Goal: Information Seeking & Learning: Learn about a topic

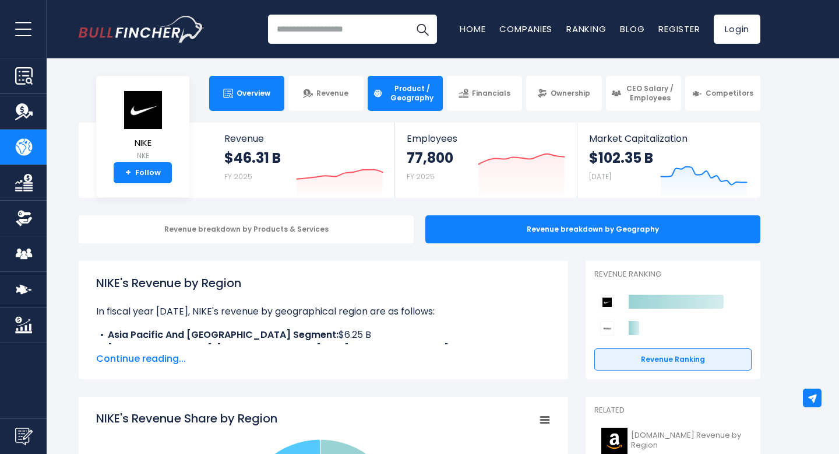
click at [263, 89] on span "Overview" at bounding box center [254, 93] width 34 height 9
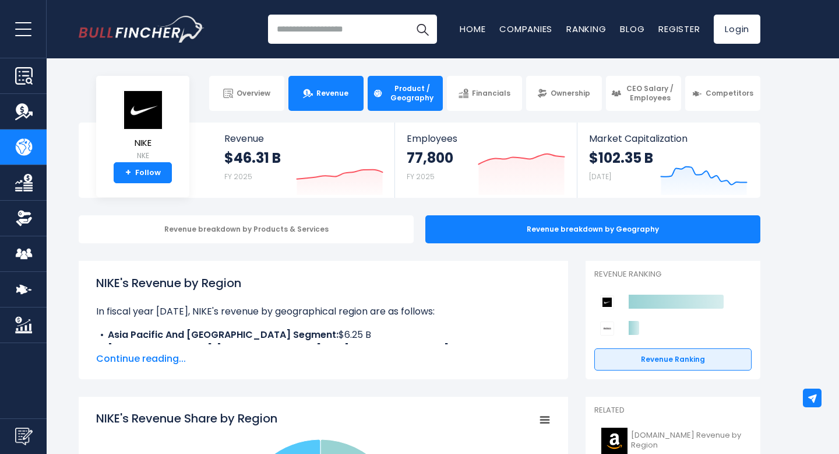
click at [342, 91] on span "Revenue" at bounding box center [333, 93] width 32 height 9
click at [318, 94] on span "Revenue" at bounding box center [333, 93] width 32 height 9
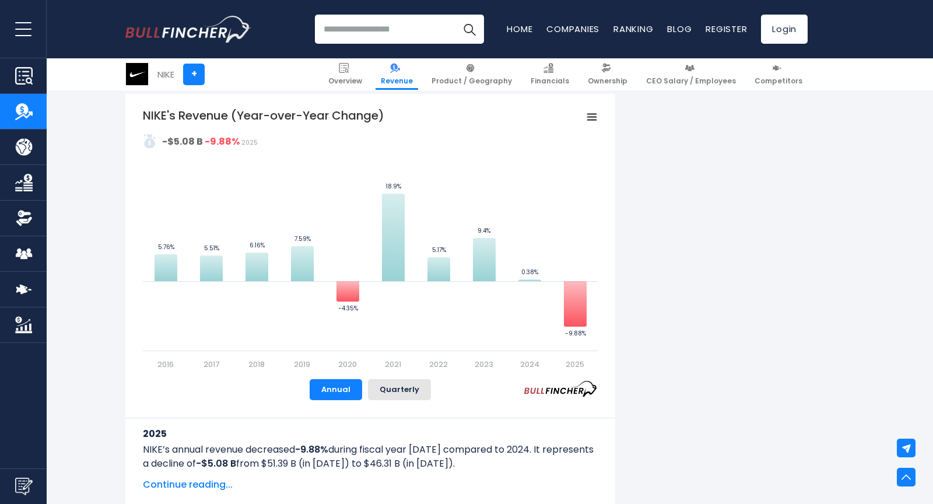
scroll to position [702, 0]
click at [171, 453] on span "Continue reading..." at bounding box center [370, 483] width 455 height 14
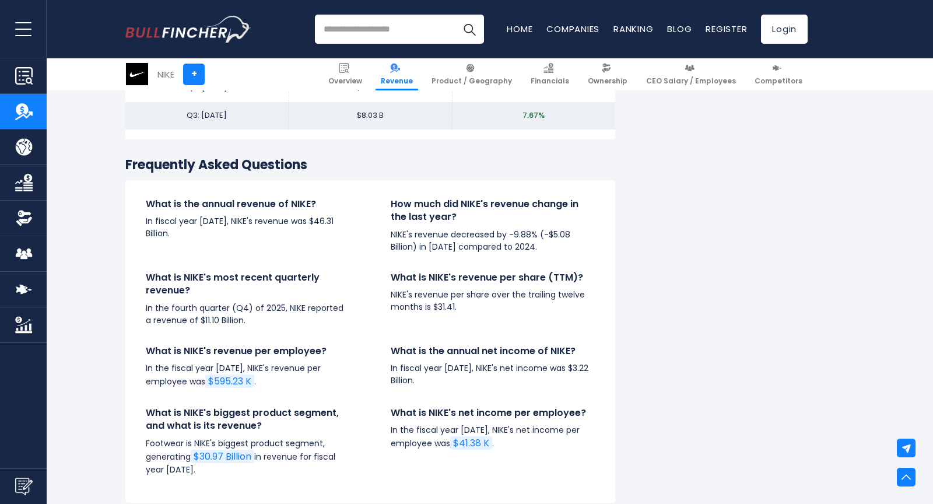
scroll to position [3155, 0]
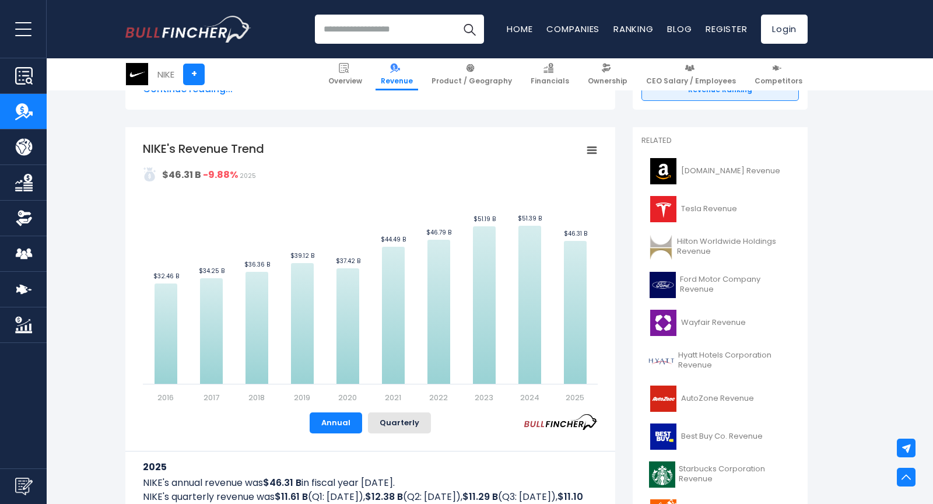
scroll to position [0, 0]
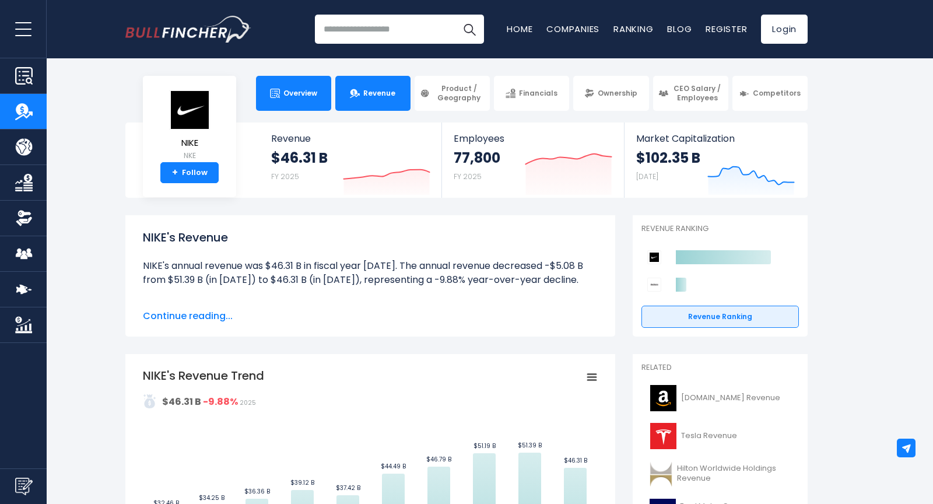
click at [300, 82] on link "Overview" at bounding box center [293, 93] width 75 height 35
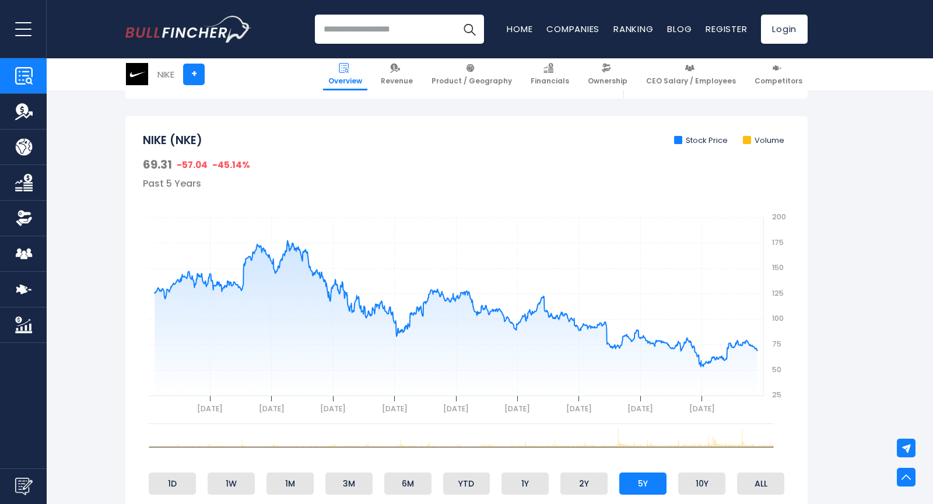
scroll to position [360, 0]
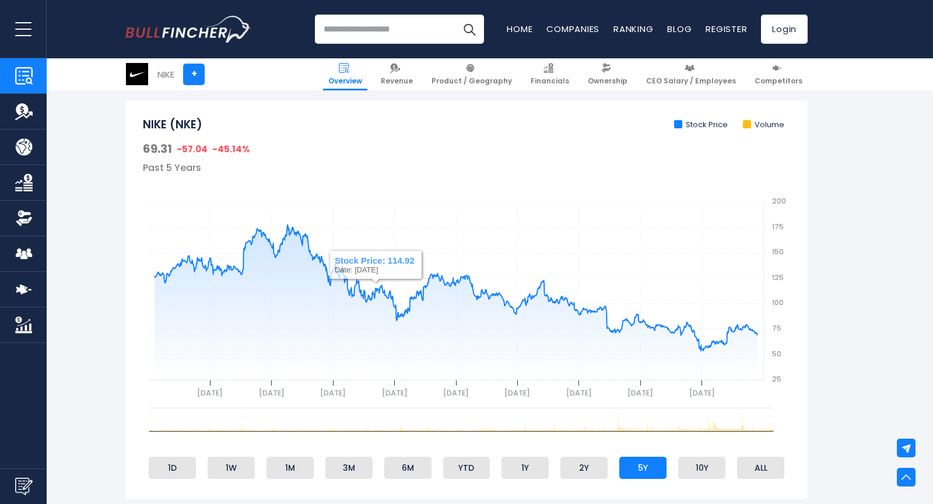
click at [748, 123] on span at bounding box center [747, 124] width 8 height 8
click at [772, 121] on li "Volume" at bounding box center [763, 125] width 41 height 10
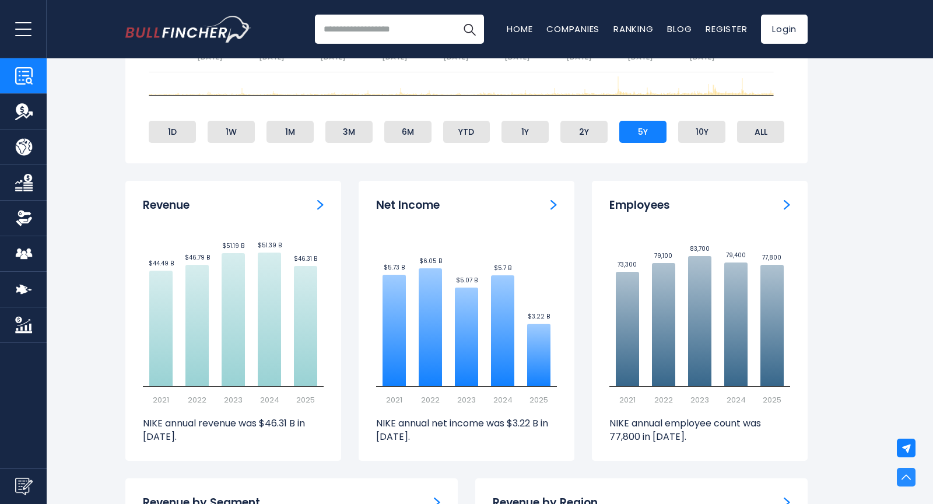
scroll to position [0, 0]
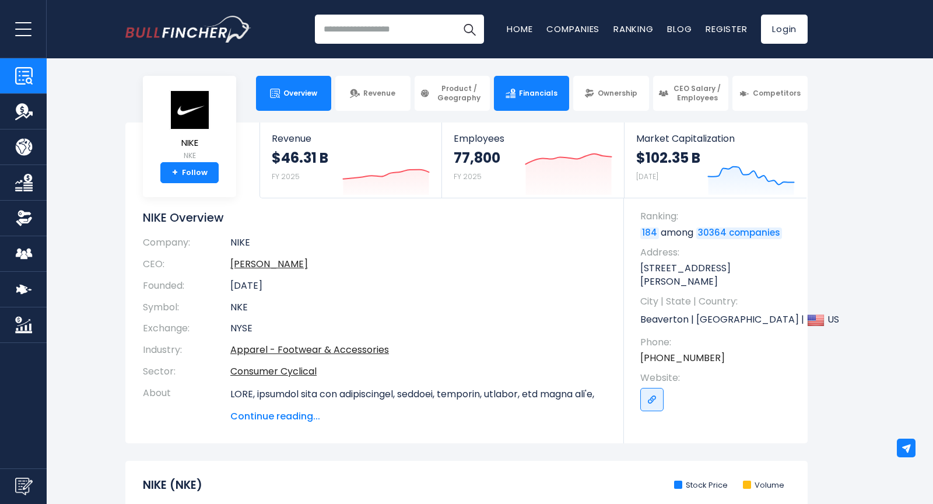
click at [517, 86] on link "Financials" at bounding box center [531, 93] width 75 height 35
click at [515, 94] on img at bounding box center [510, 94] width 10 height 10
click at [518, 93] on link "Financials" at bounding box center [531, 93] width 75 height 35
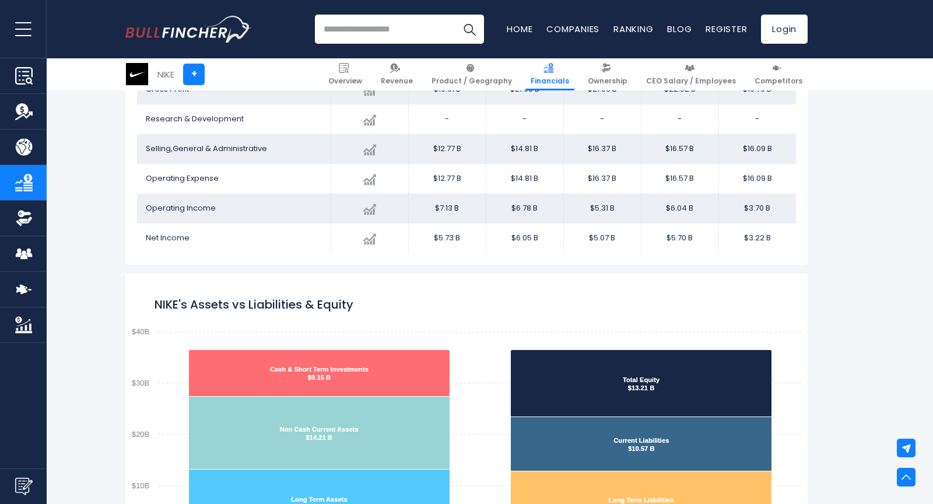
scroll to position [1120, 0]
